Goal: Check status: Check status

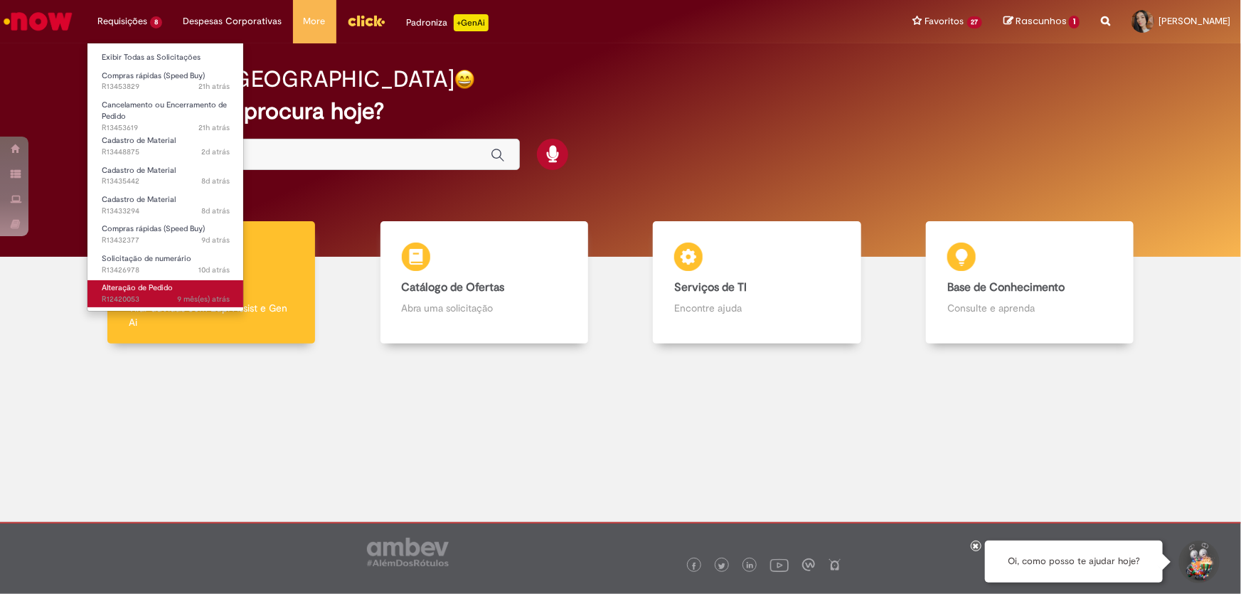
click at [168, 298] on span "9 mês(es) atrás 9 meses atrás R12420053" at bounding box center [166, 299] width 128 height 11
click at [165, 268] on span "10d atrás 10 dias atrás R13426978" at bounding box center [166, 270] width 128 height 11
click at [149, 254] on span "Solicitação de numerário" at bounding box center [147, 258] width 90 height 11
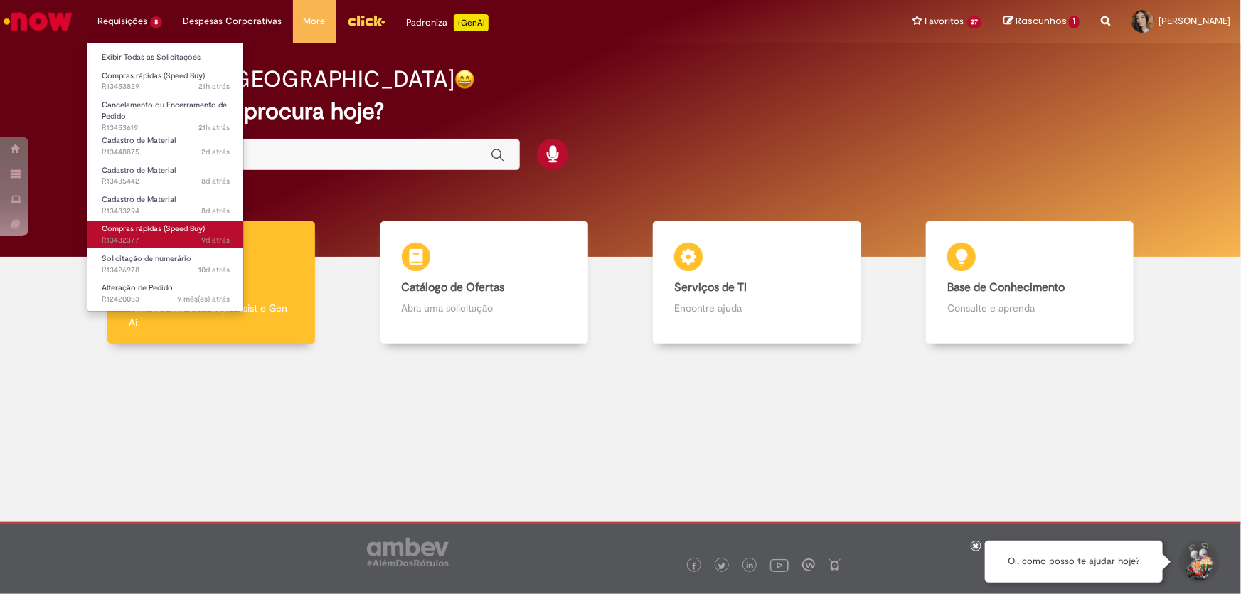
click at [154, 243] on span "9d atrás 9 dias atrás R13432377" at bounding box center [166, 240] width 128 height 11
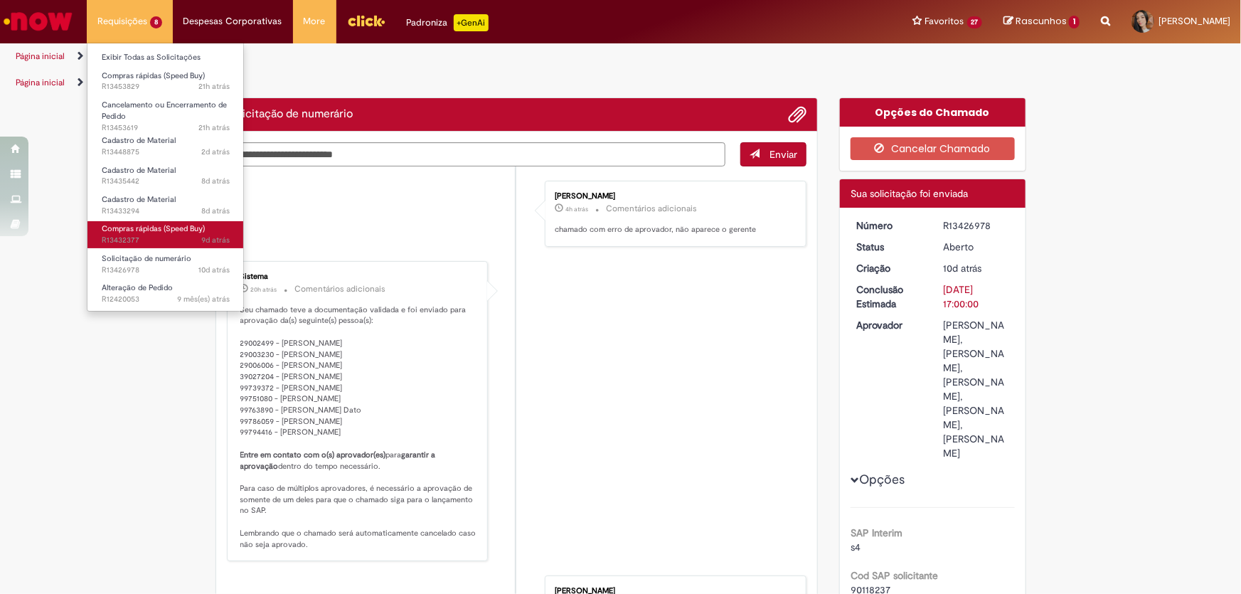
click at [167, 235] on span "9d atrás 9 dias atrás R13432377" at bounding box center [166, 240] width 128 height 11
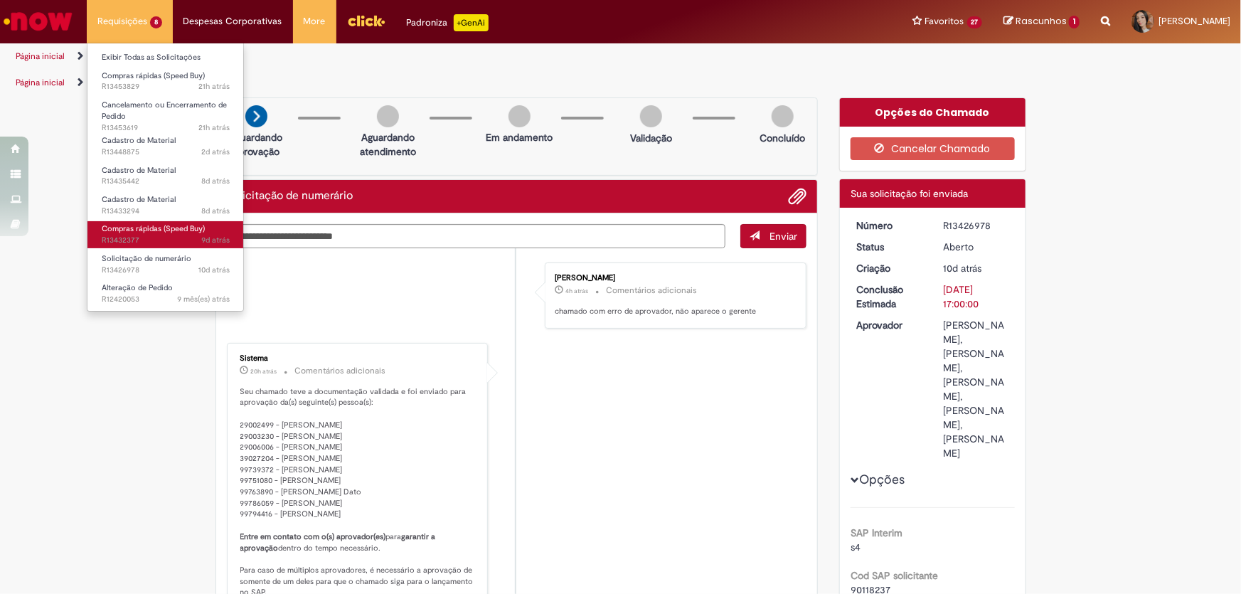
click at [135, 239] on span "9d atrás 9 dias atrás R13432377" at bounding box center [166, 240] width 128 height 11
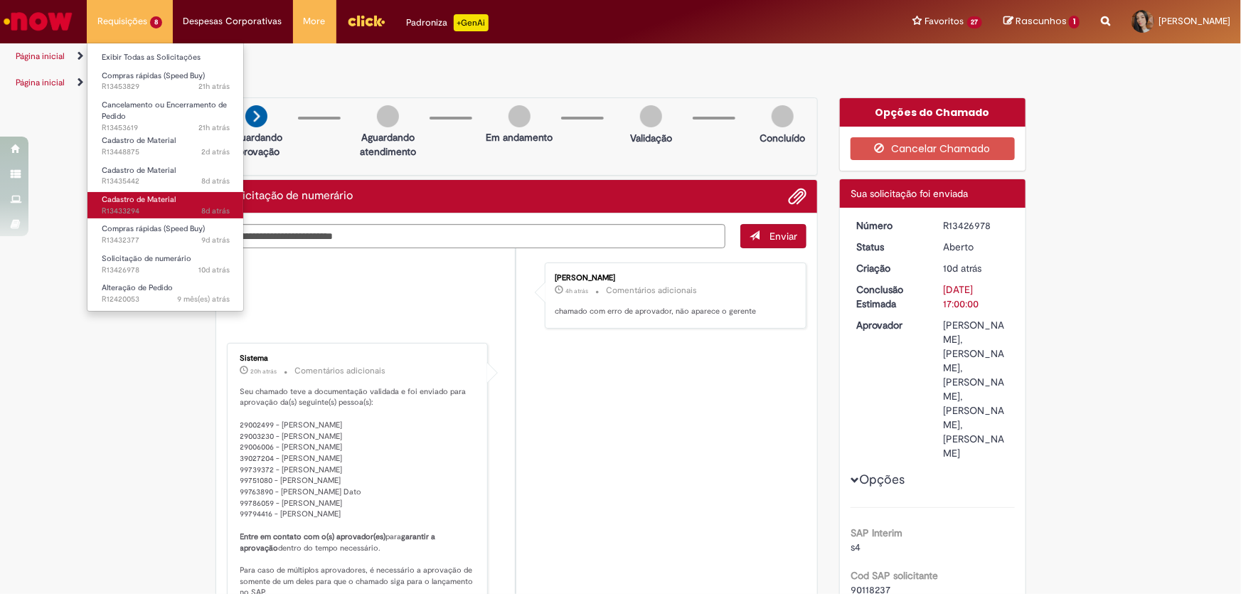
click at [133, 202] on span "Cadastro de Material" at bounding box center [139, 199] width 74 height 11
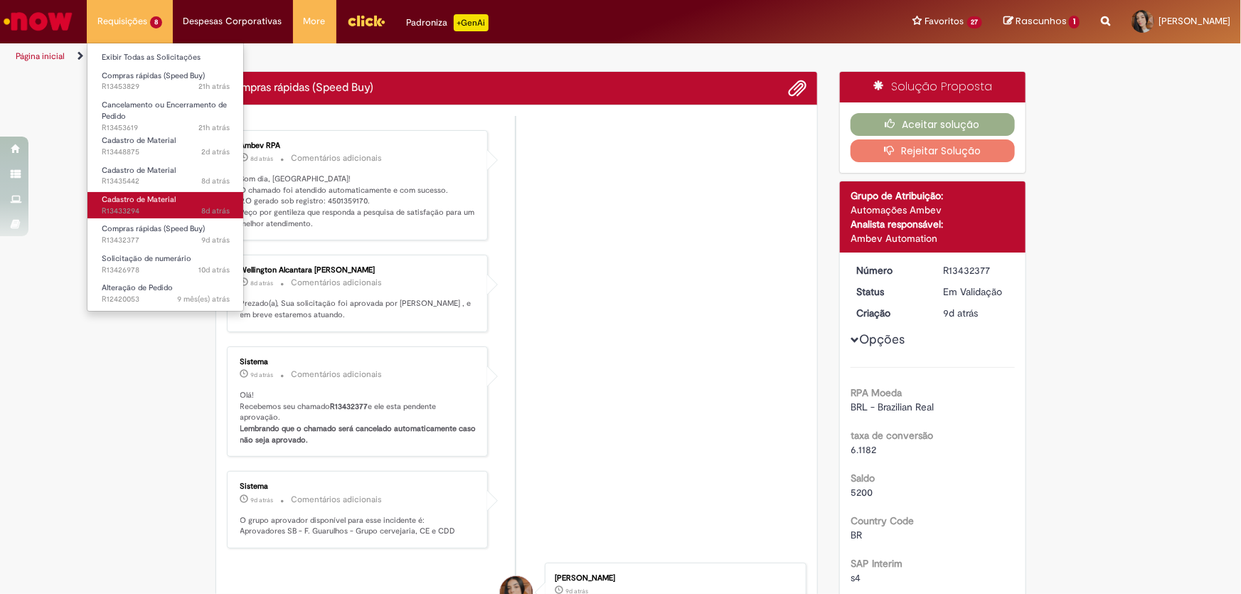
click at [134, 207] on span "8d atrás 8 dias atrás R13433294" at bounding box center [166, 211] width 128 height 11
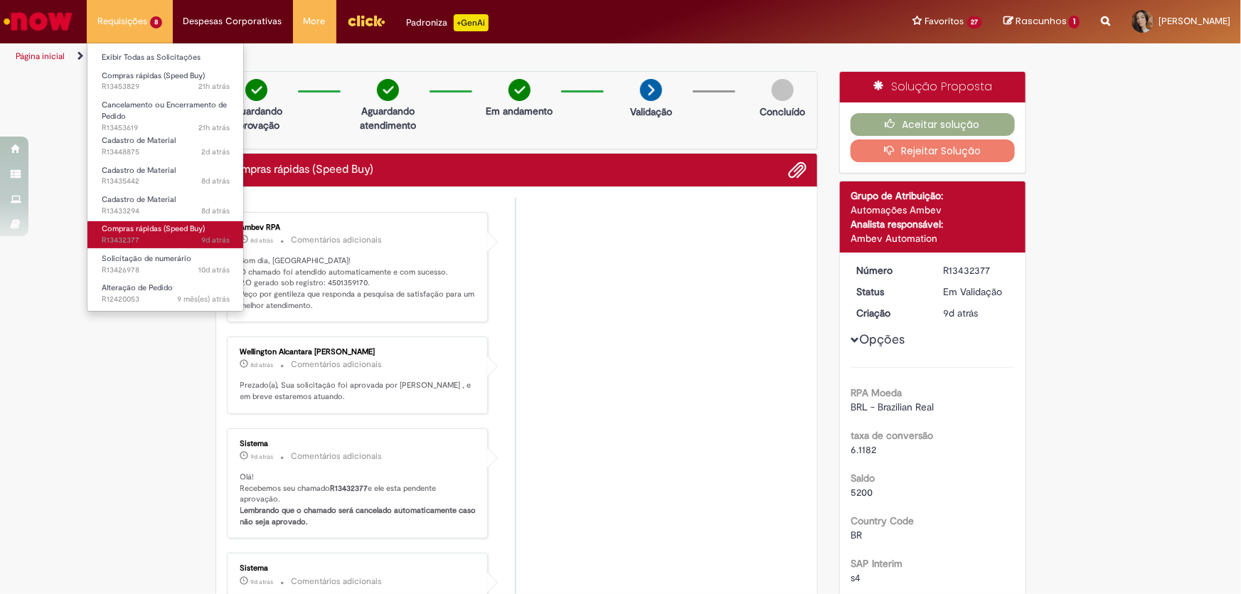
click at [134, 225] on span "Compras rápidas (Speed Buy)" at bounding box center [153, 228] width 103 height 11
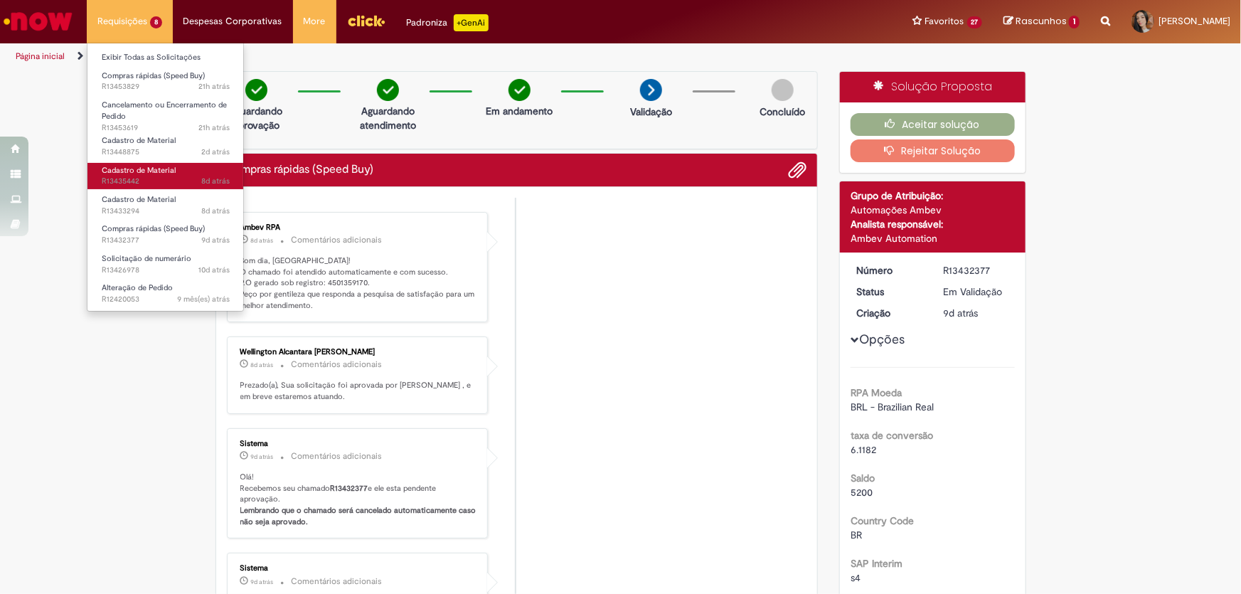
click at [137, 178] on span "8d atrás 8 dias atrás R13435442" at bounding box center [166, 181] width 128 height 11
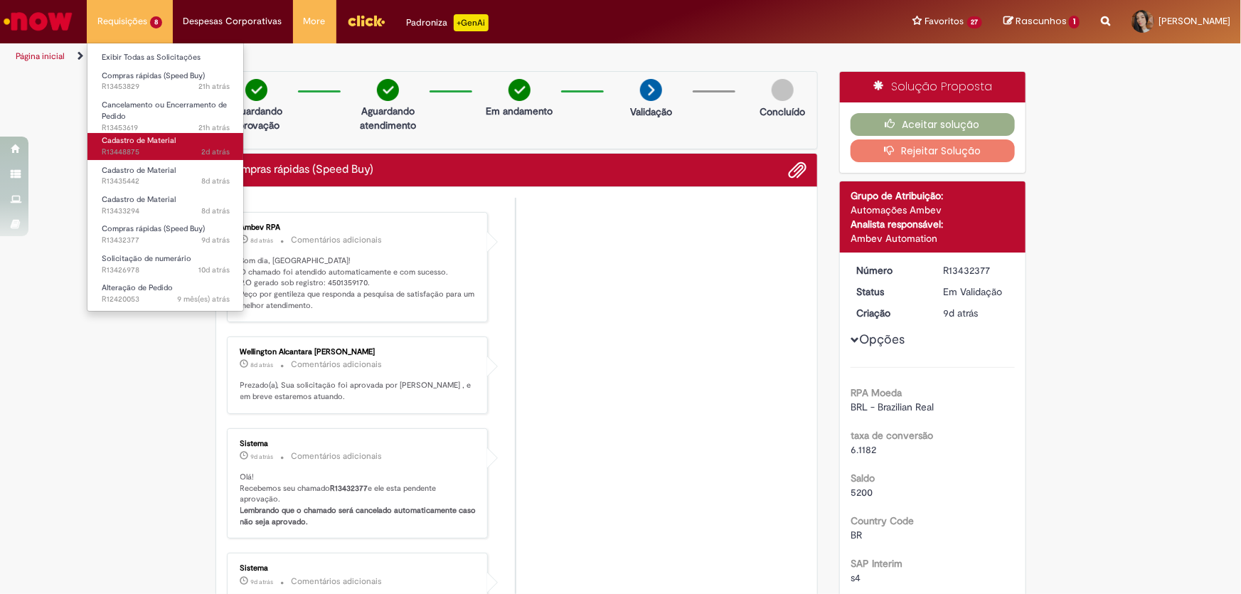
click at [145, 142] on span "Cadastro de Material" at bounding box center [139, 140] width 74 height 11
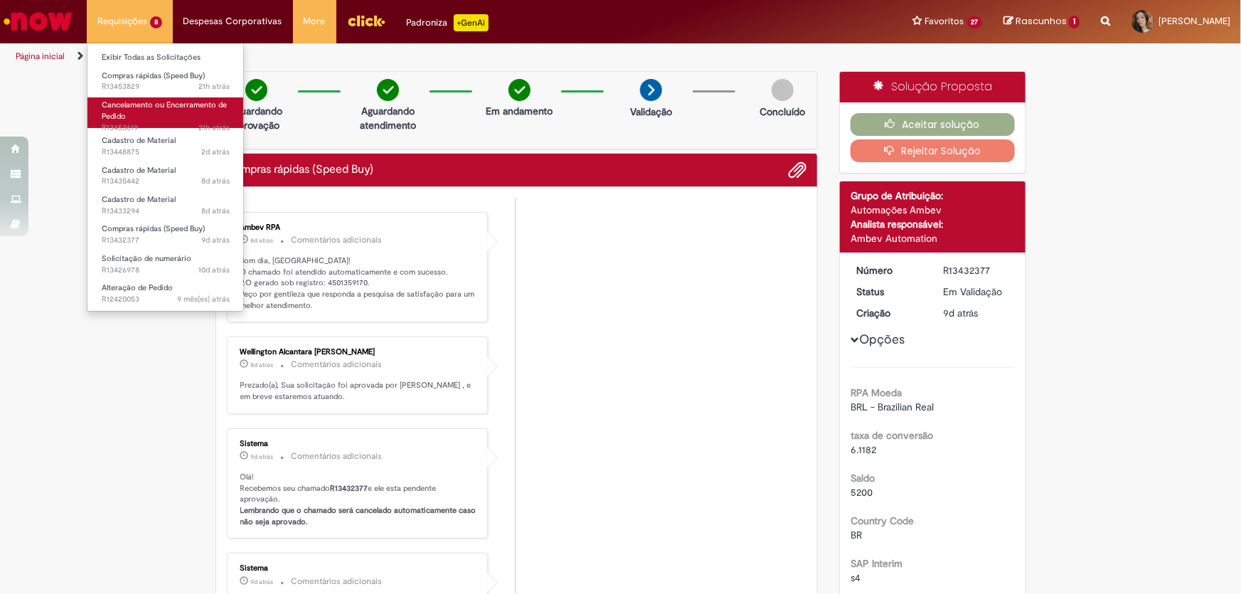
click at [159, 97] on link "Cancelamento ou Encerramento de Pedido 21h atrás 21 horas atrás R13453619" at bounding box center [165, 112] width 156 height 31
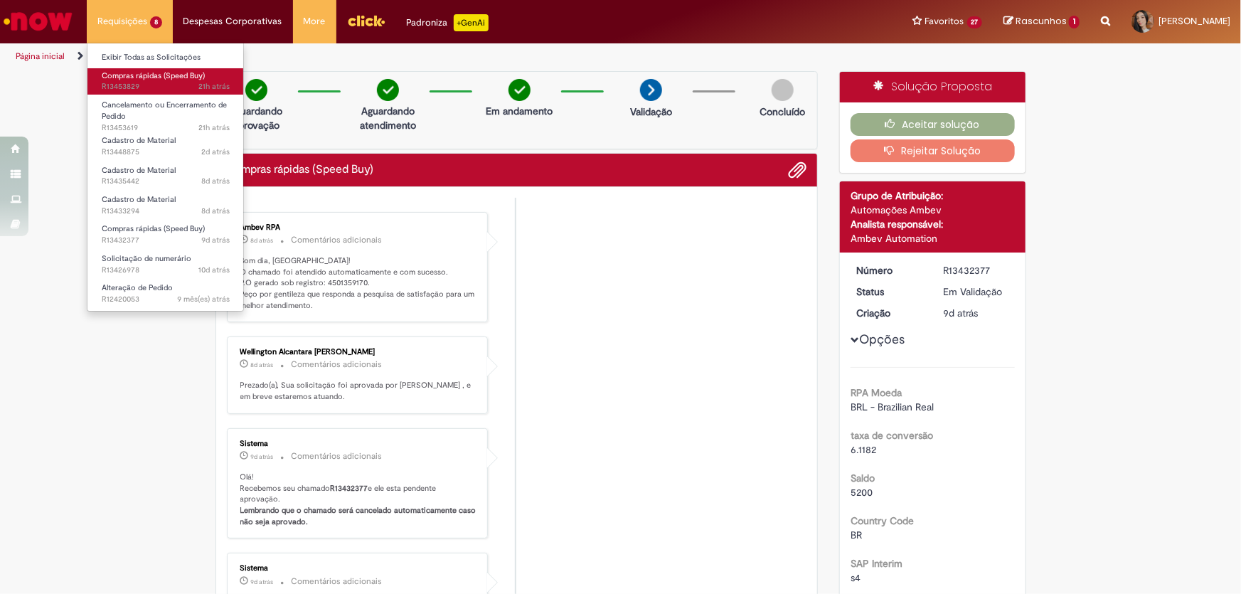
click at [161, 84] on span "21h atrás 21 horas atrás R13453829" at bounding box center [166, 86] width 128 height 11
click at [160, 84] on span "21h atrás 21 horas atrás R13453829" at bounding box center [166, 86] width 128 height 11
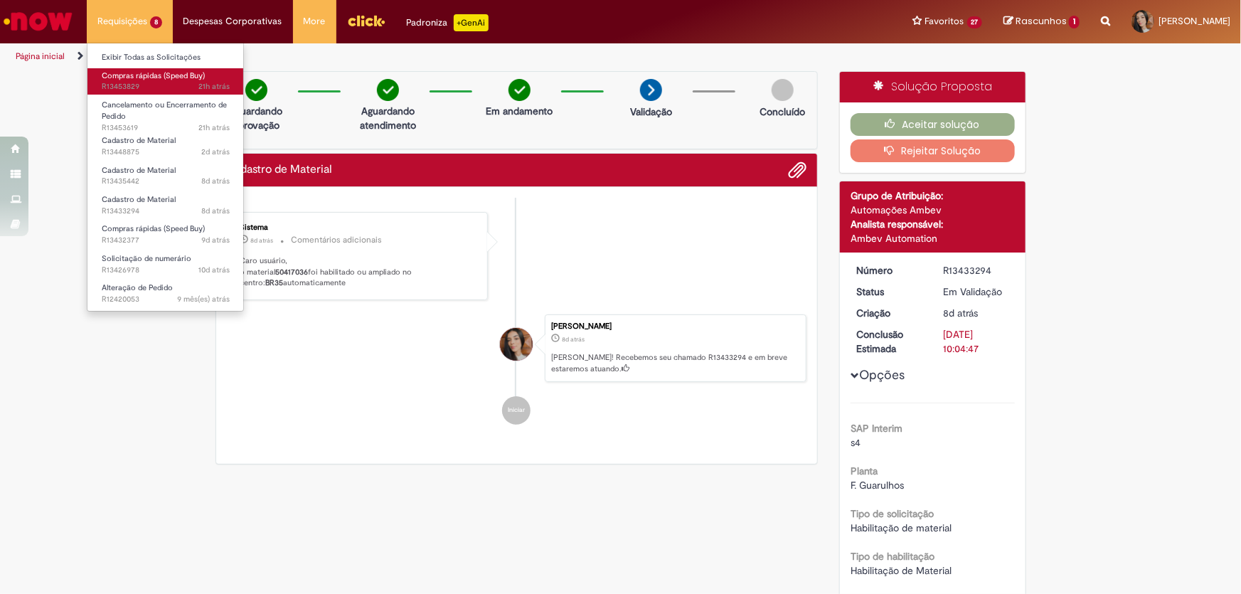
click at [128, 75] on span "Compras rápidas (Speed Buy)" at bounding box center [153, 75] width 103 height 11
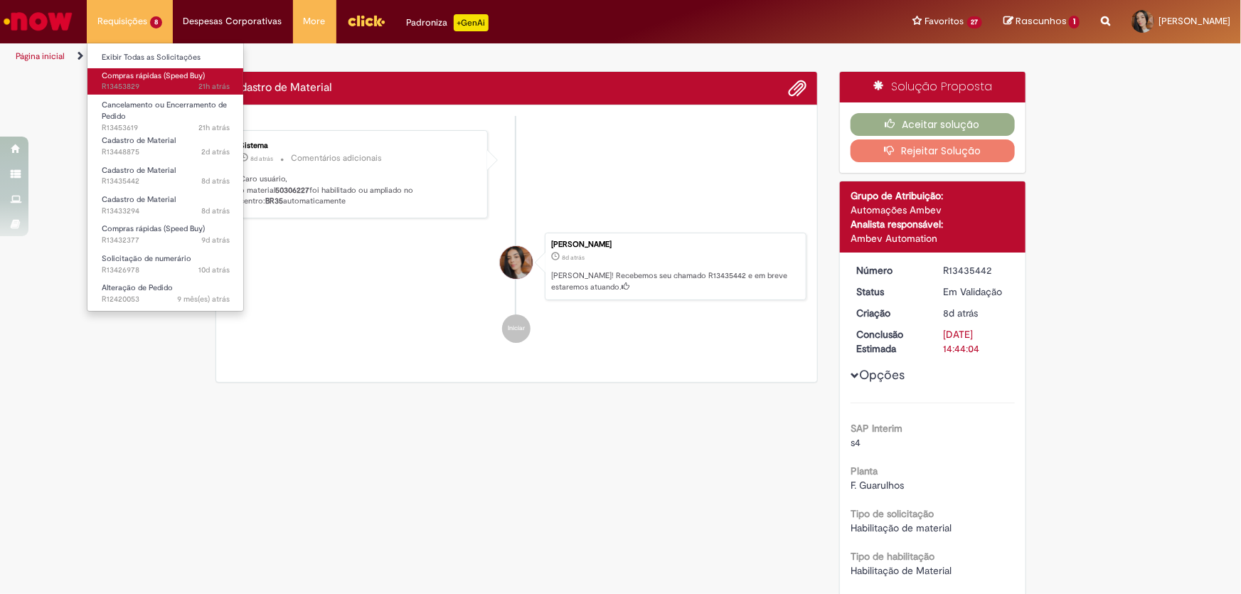
click at [159, 83] on span "21h atrás 21 horas atrás R13453829" at bounding box center [166, 86] width 128 height 11
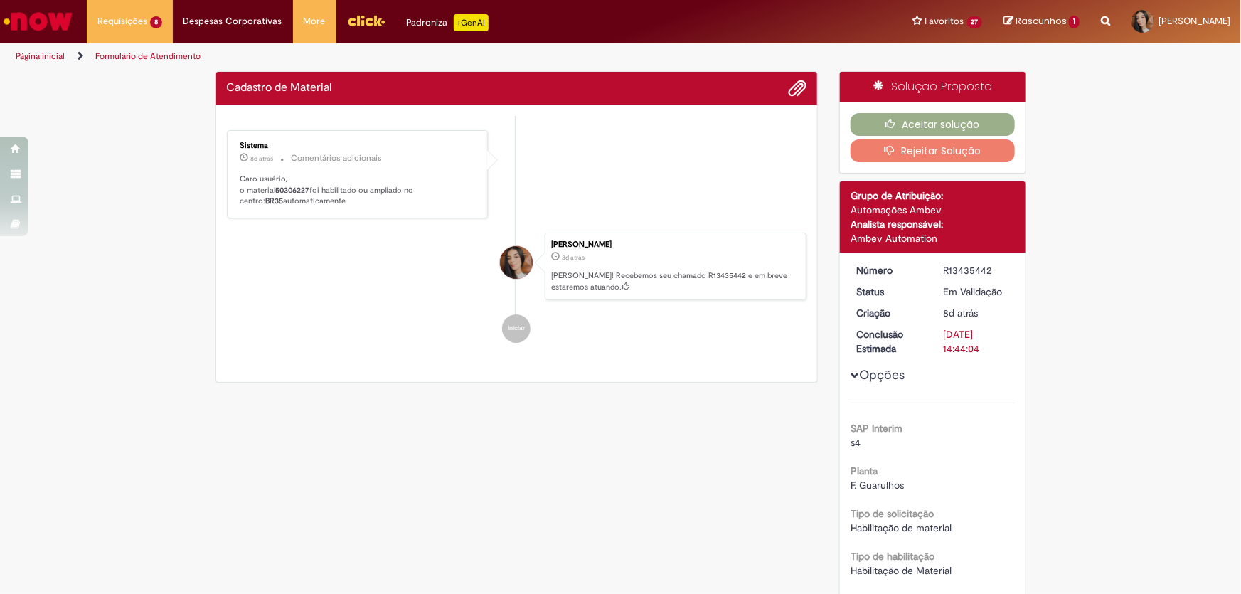
click at [34, 94] on div "Verificar Código de Barras Cadastro de Material Enviar Sistema 8d atrás 8 dias …" at bounding box center [620, 554] width 1241 height 966
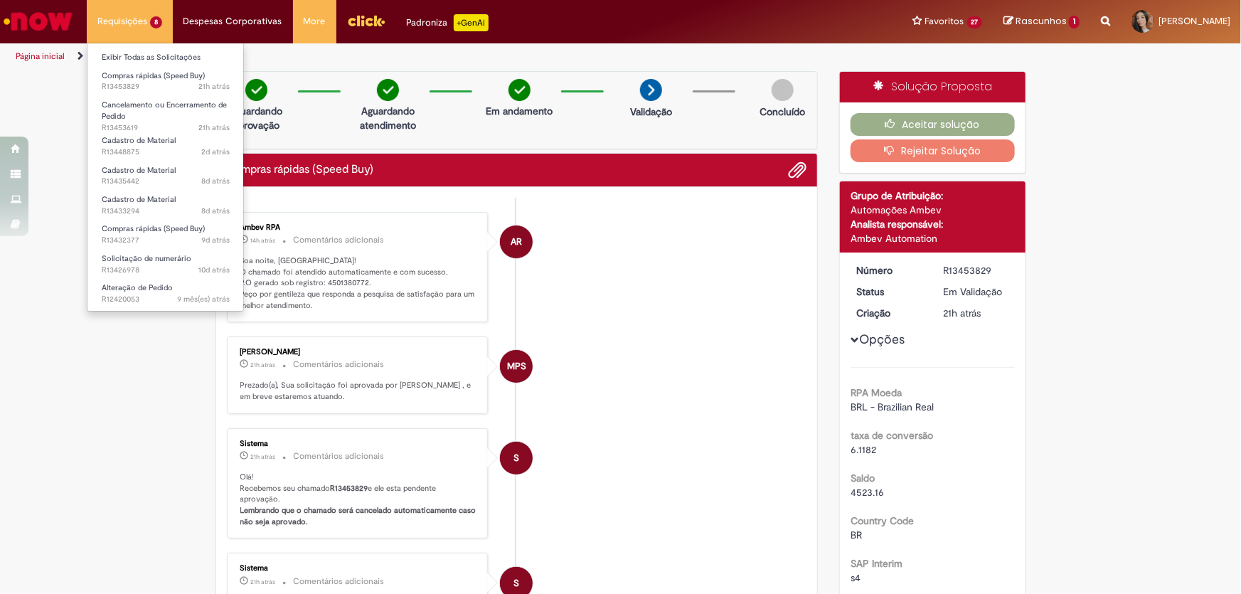
click at [108, 22] on li "Requisições 8 Exibir Todas as Solicitações Compras rápidas (Speed Buy) 21h atrá…" at bounding box center [130, 21] width 86 height 43
